Goal: Share content: Share content

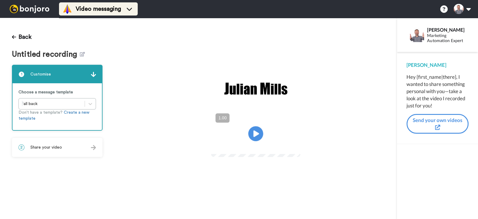
click at [83, 6] on span "Video messaging" at bounding box center [98, 9] width 45 height 8
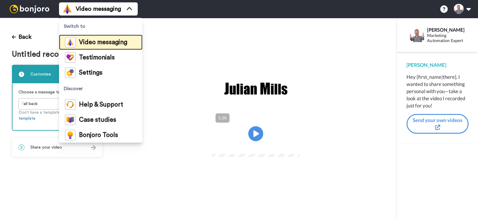
click at [92, 43] on span "Video messaging" at bounding box center [103, 42] width 48 height 6
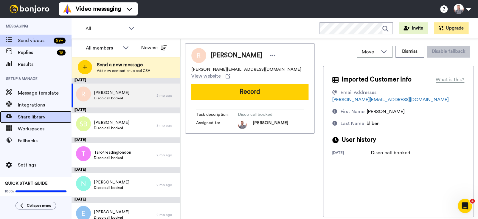
click at [36, 116] on span "Share library" at bounding box center [45, 116] width 54 height 7
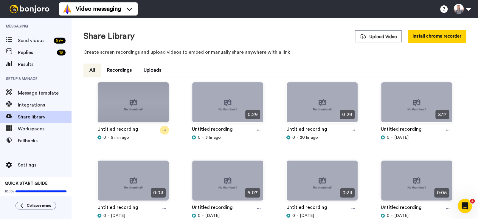
click at [165, 129] on icon at bounding box center [165, 130] width 4 height 4
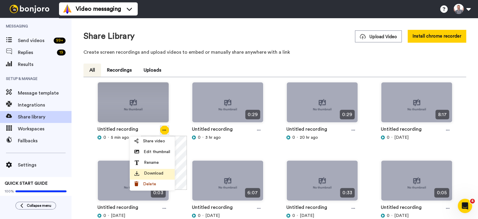
click at [159, 169] on li "Download" at bounding box center [152, 174] width 45 height 11
